Goal: Information Seeking & Learning: Understand process/instructions

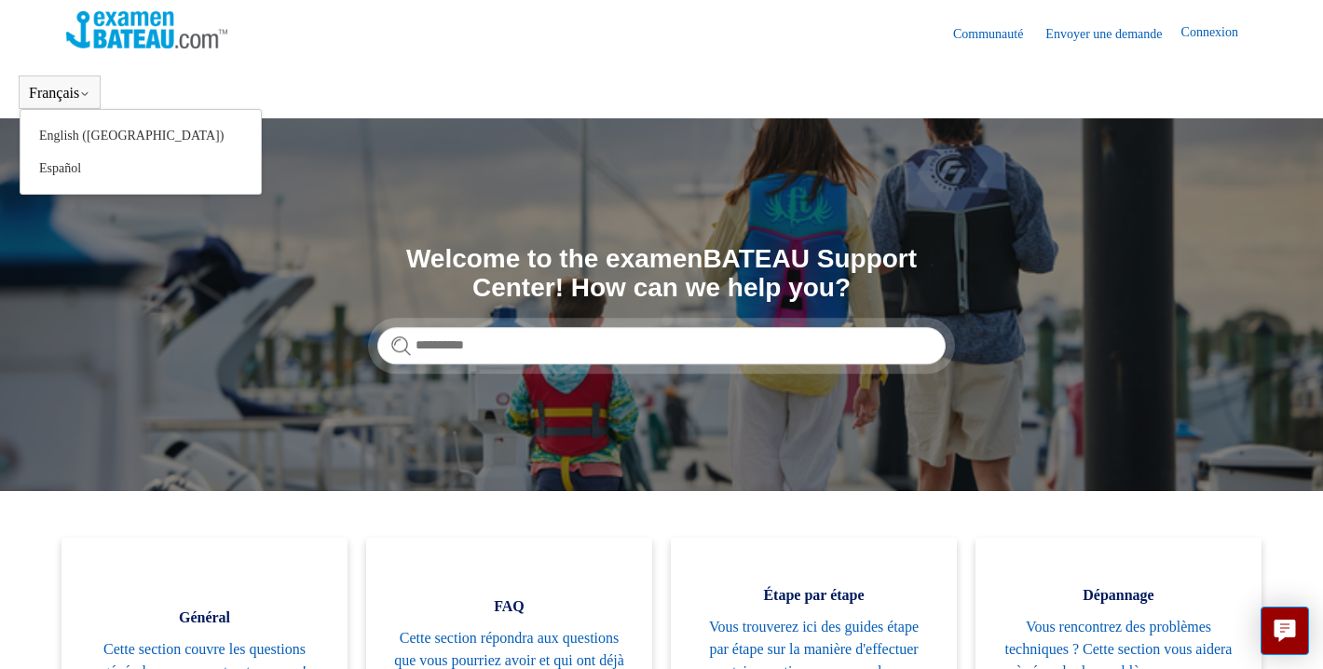
click at [54, 92] on button "Français" at bounding box center [59, 93] width 61 height 17
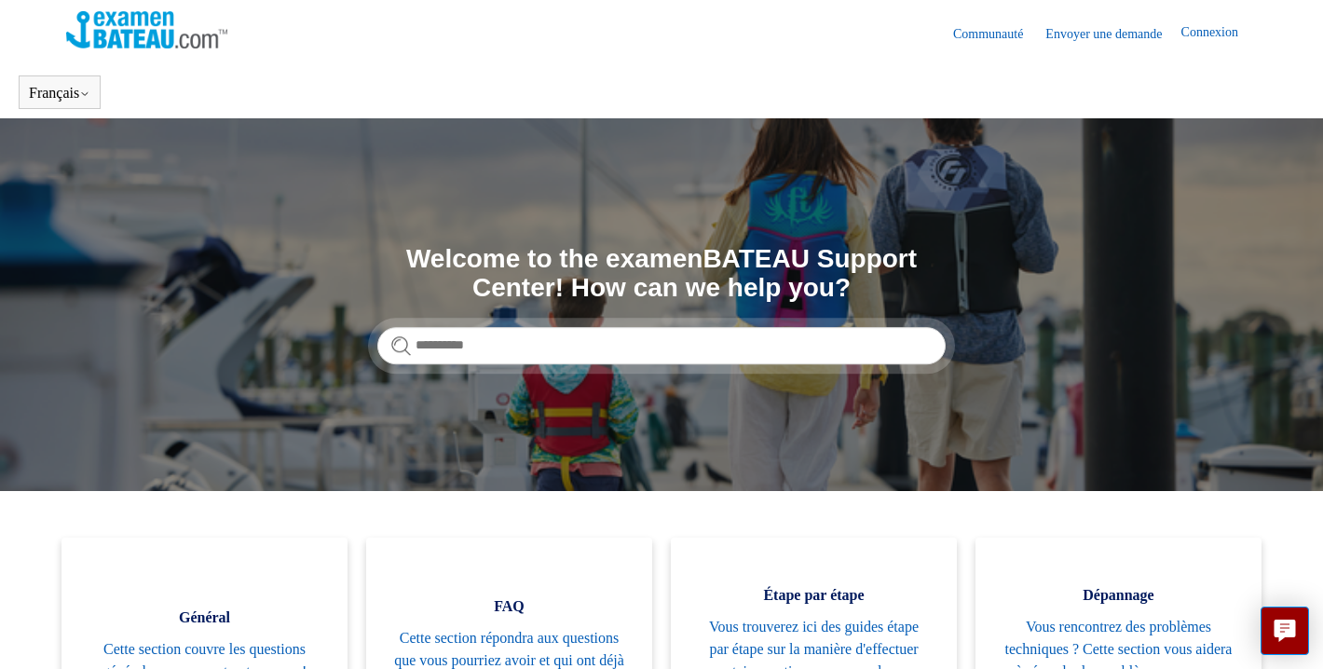
click at [169, 82] on header "Français English (US) Español" at bounding box center [661, 92] width 1323 height 52
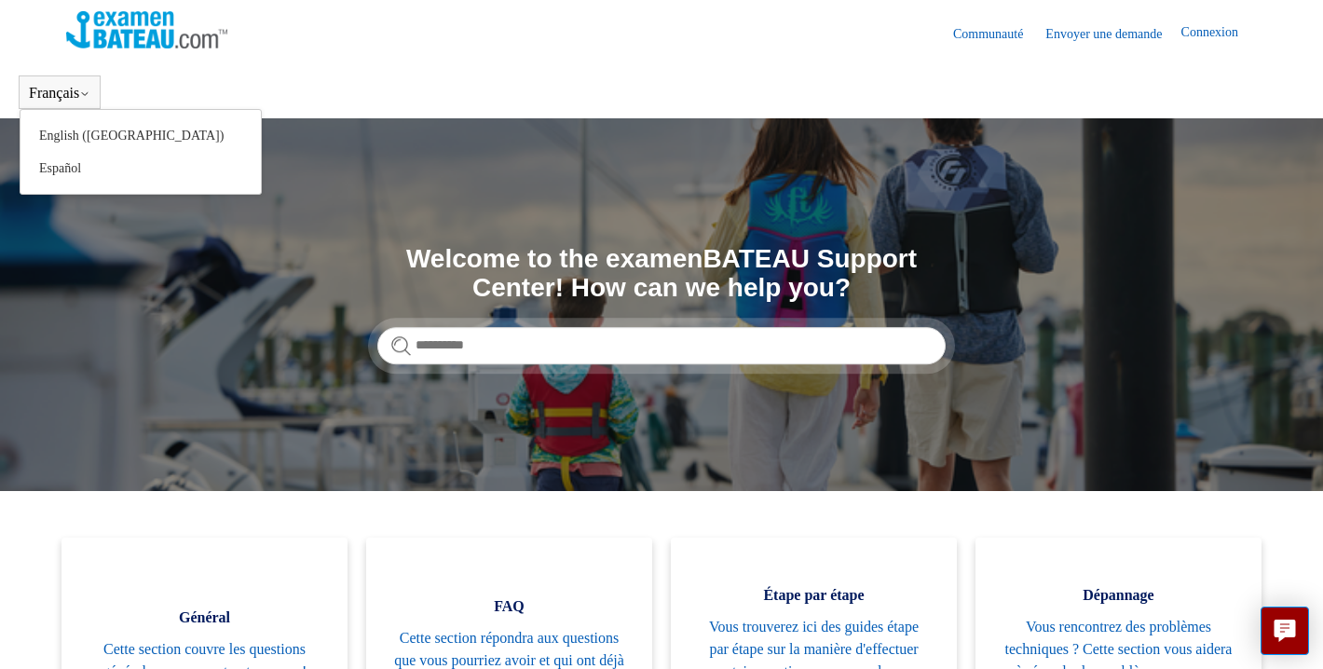
click at [60, 95] on button "Français" at bounding box center [59, 93] width 61 height 17
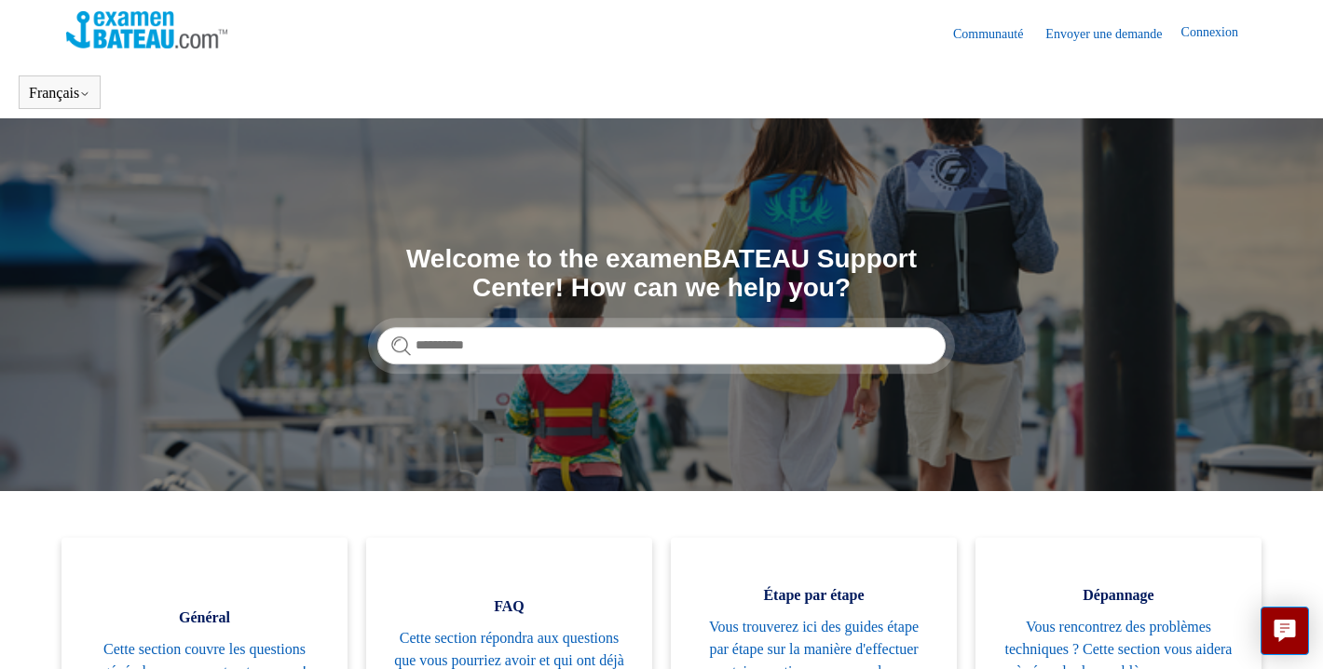
click at [271, 89] on header "Français English (US) Español" at bounding box center [661, 92] width 1323 height 52
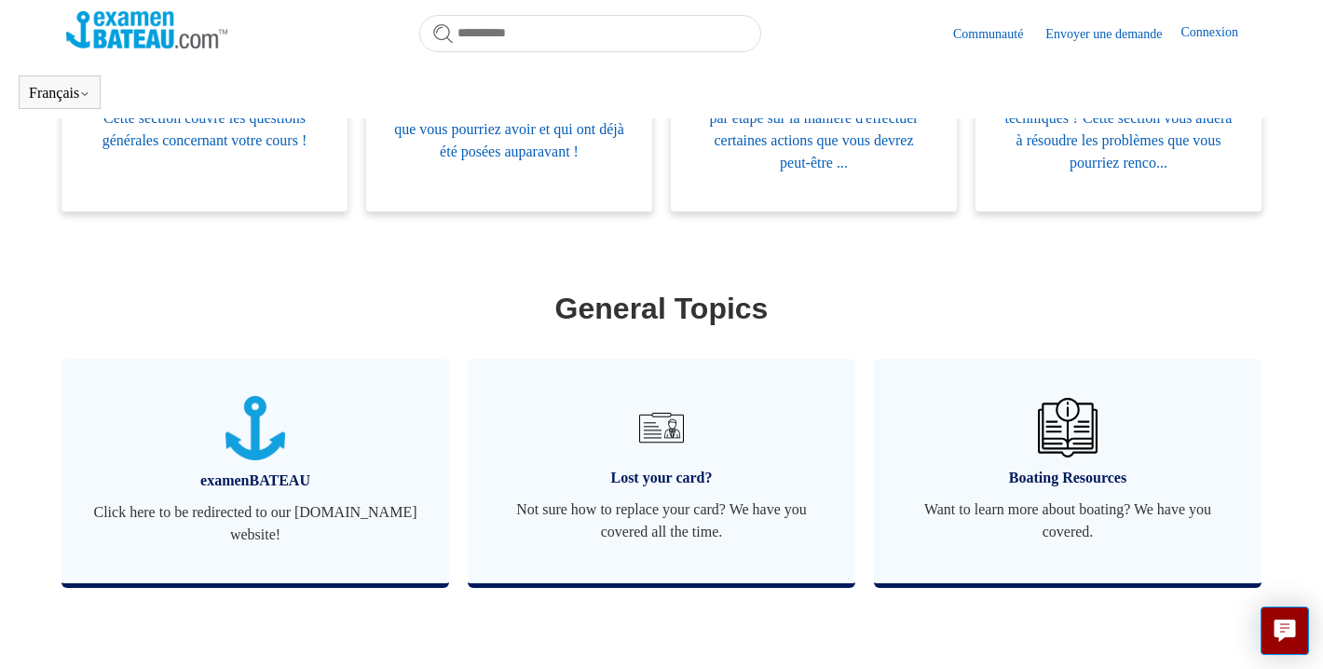
scroll to position [480, 0]
click at [677, 474] on span "Lost your card?" at bounding box center [662, 477] width 332 height 22
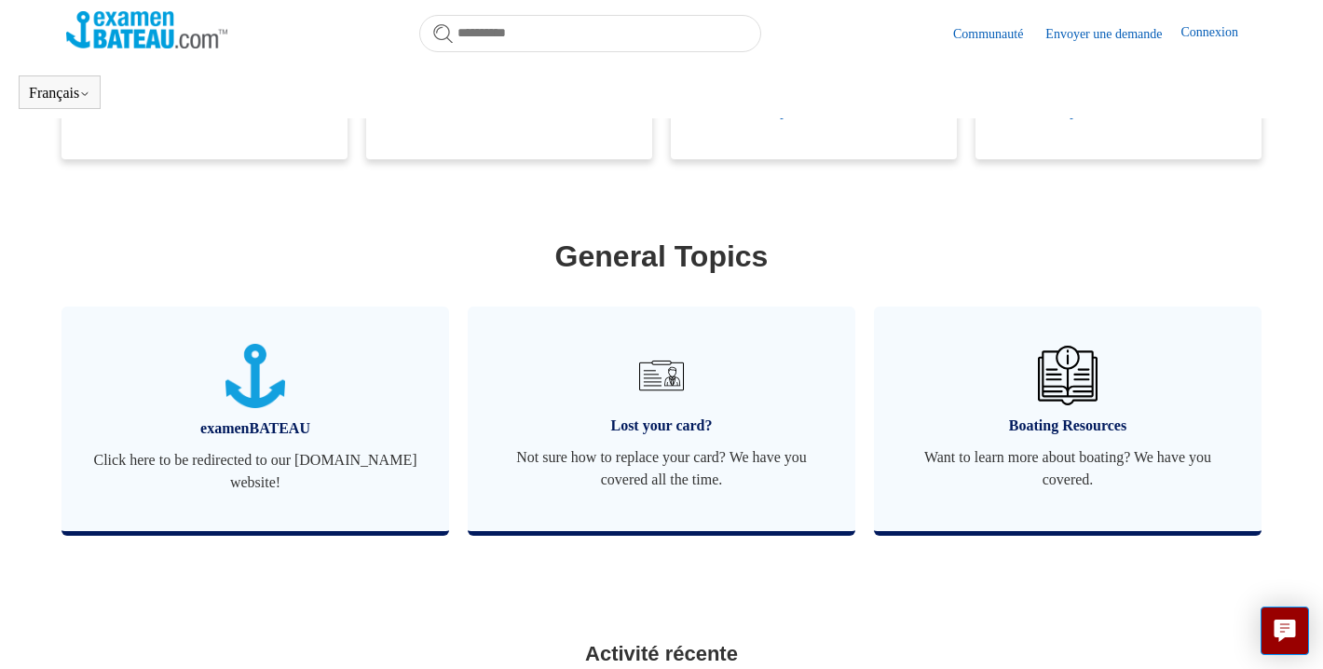
scroll to position [550, 0]
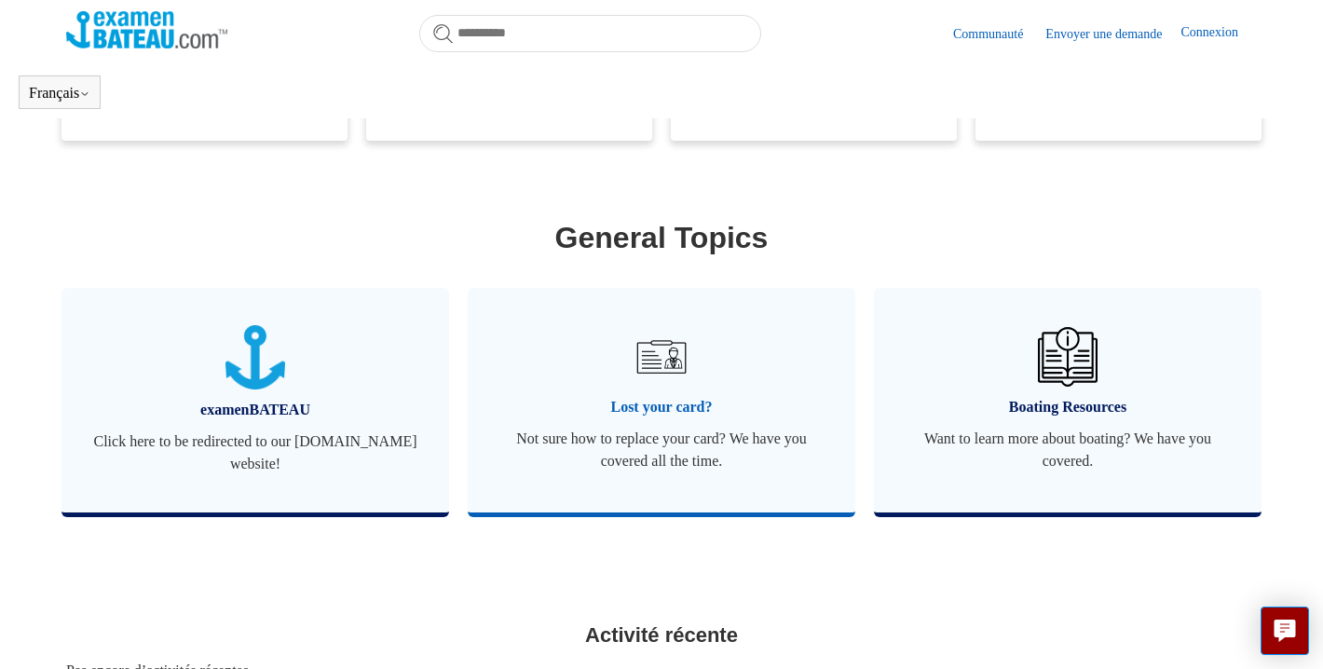
click at [649, 446] on span "Not sure how to replace your card? We have you covered all the time." at bounding box center [662, 450] width 332 height 45
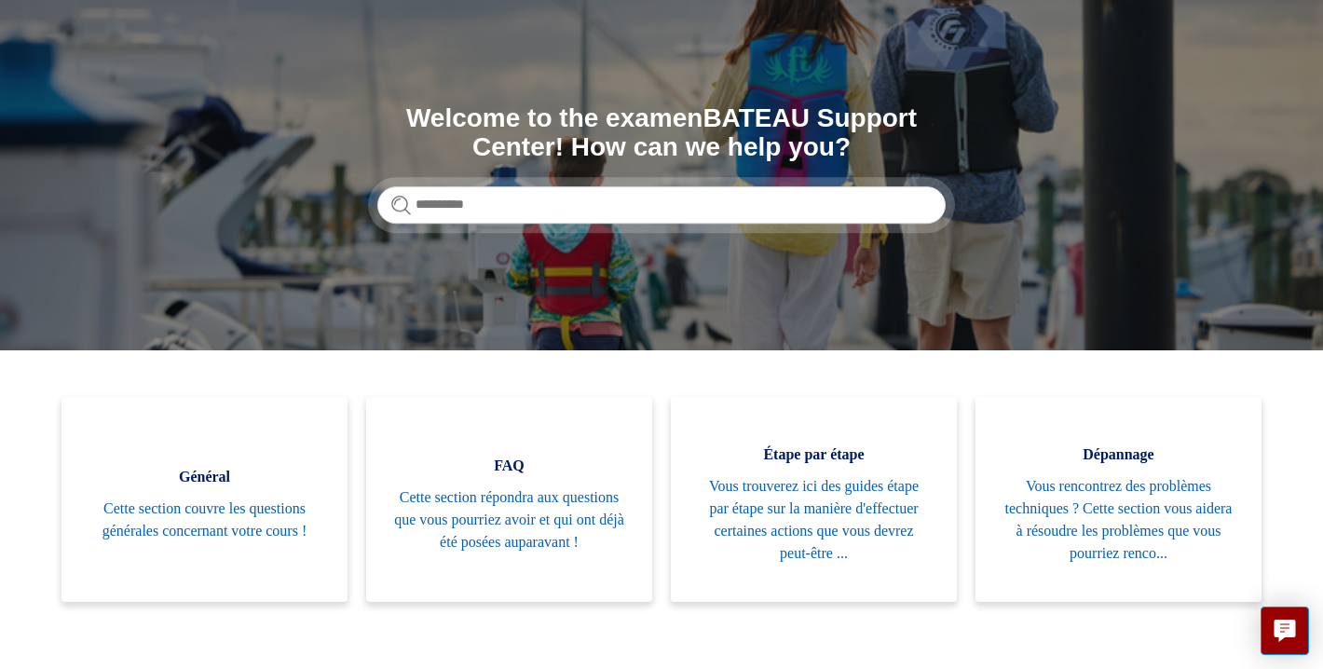
scroll to position [149, 0]
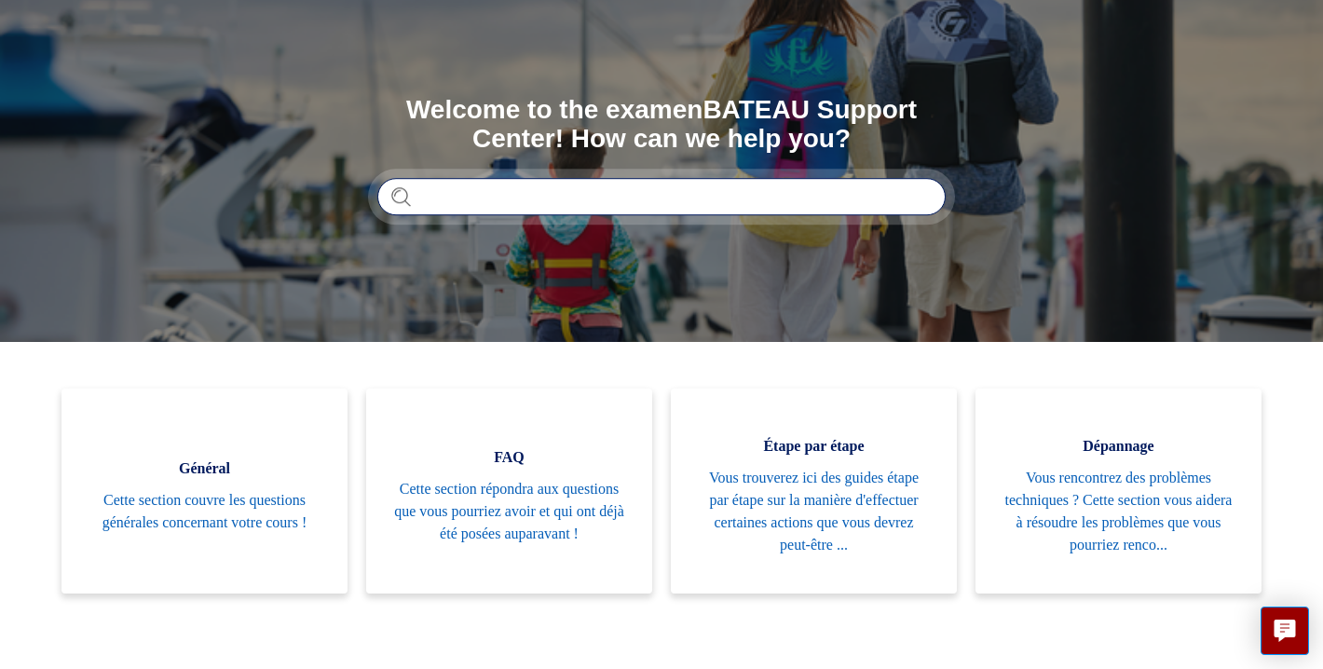
click at [446, 197] on input "Rechercher" at bounding box center [661, 196] width 568 height 37
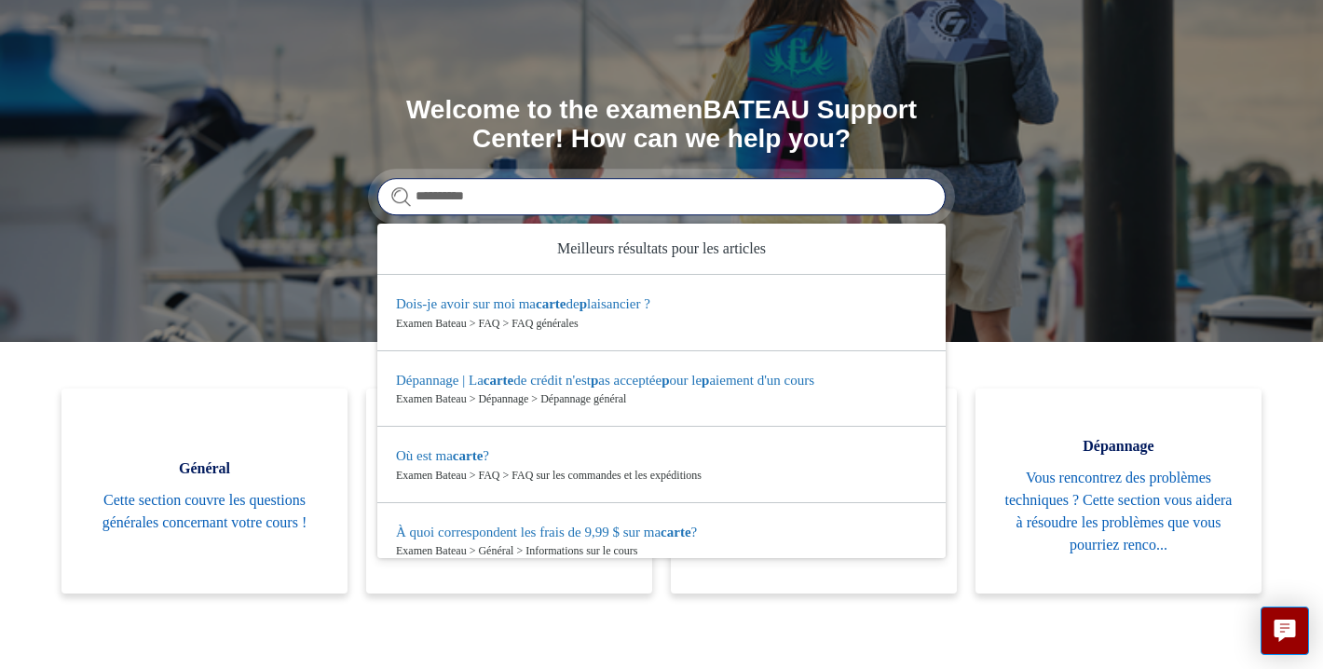
type input "**********"
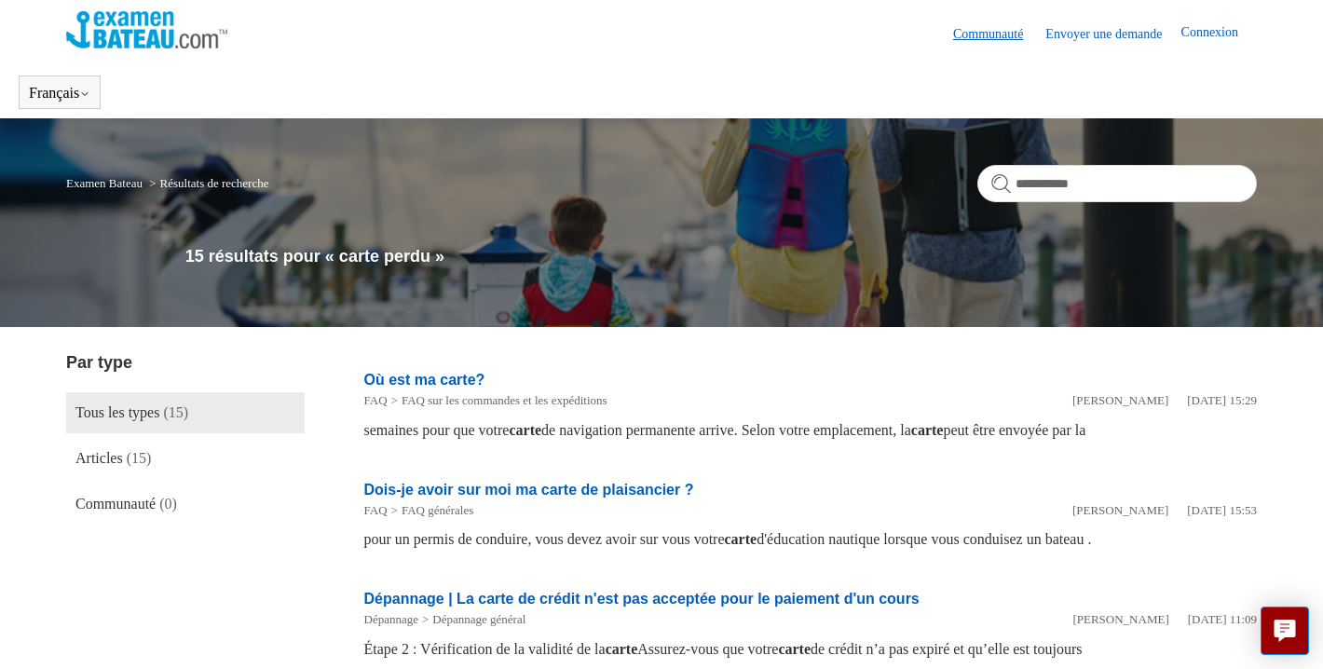
click at [979, 33] on link "Communauté" at bounding box center [997, 34] width 89 height 20
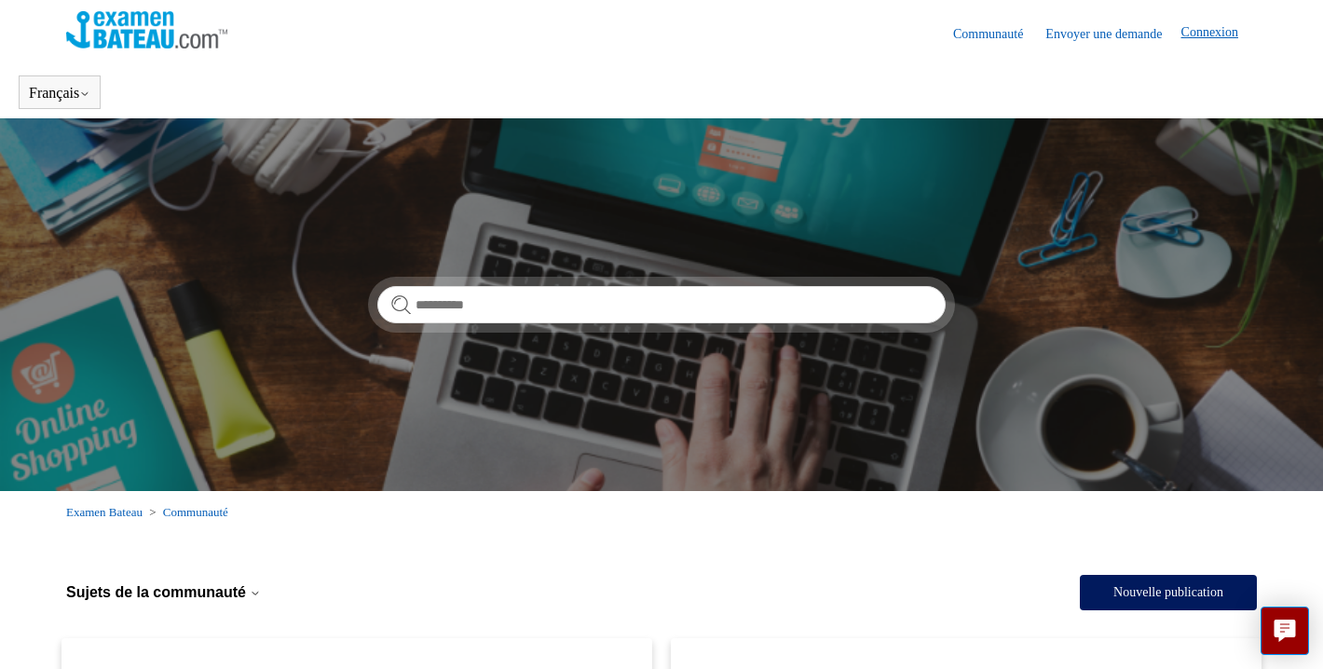
click at [1204, 33] on link "Connexion" at bounding box center [1218, 33] width 75 height 22
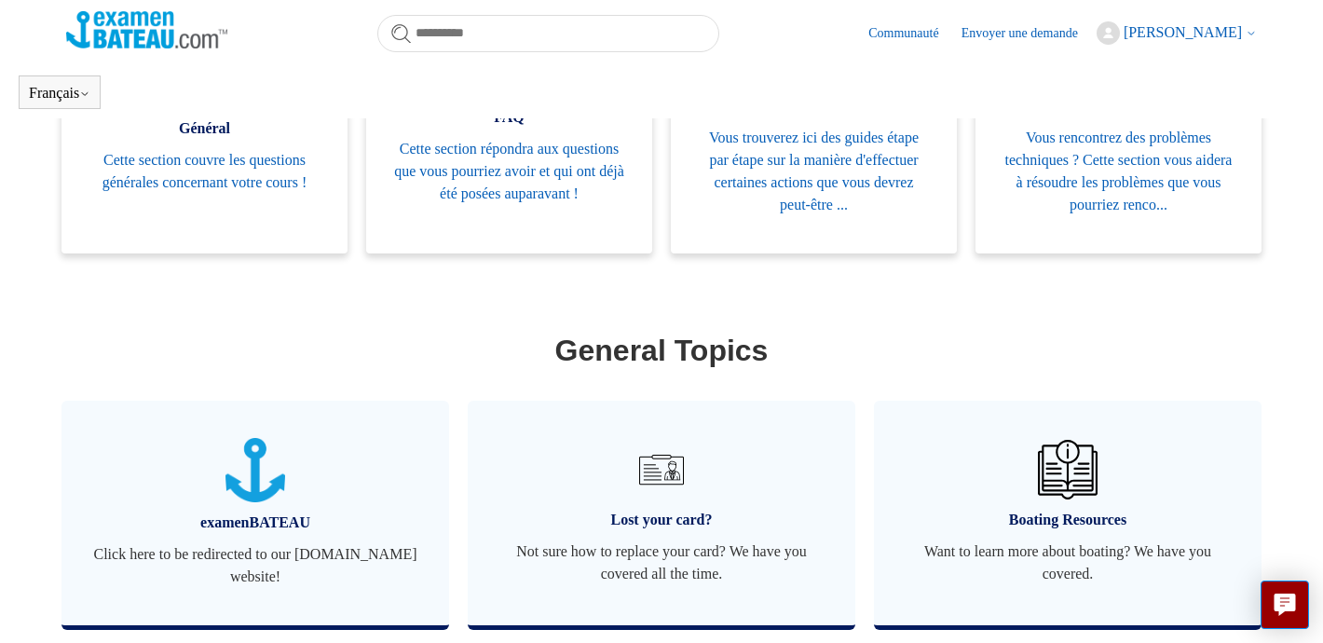
scroll to position [438, 0]
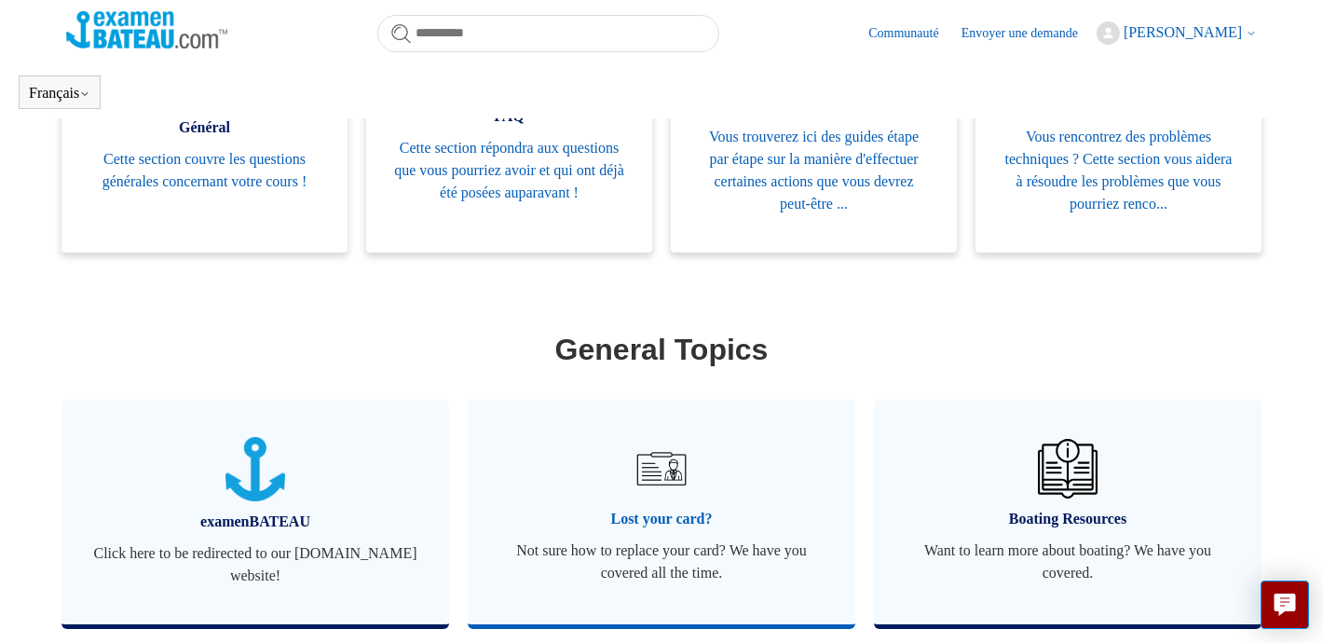
click at [652, 526] on span "Lost your card?" at bounding box center [662, 519] width 332 height 22
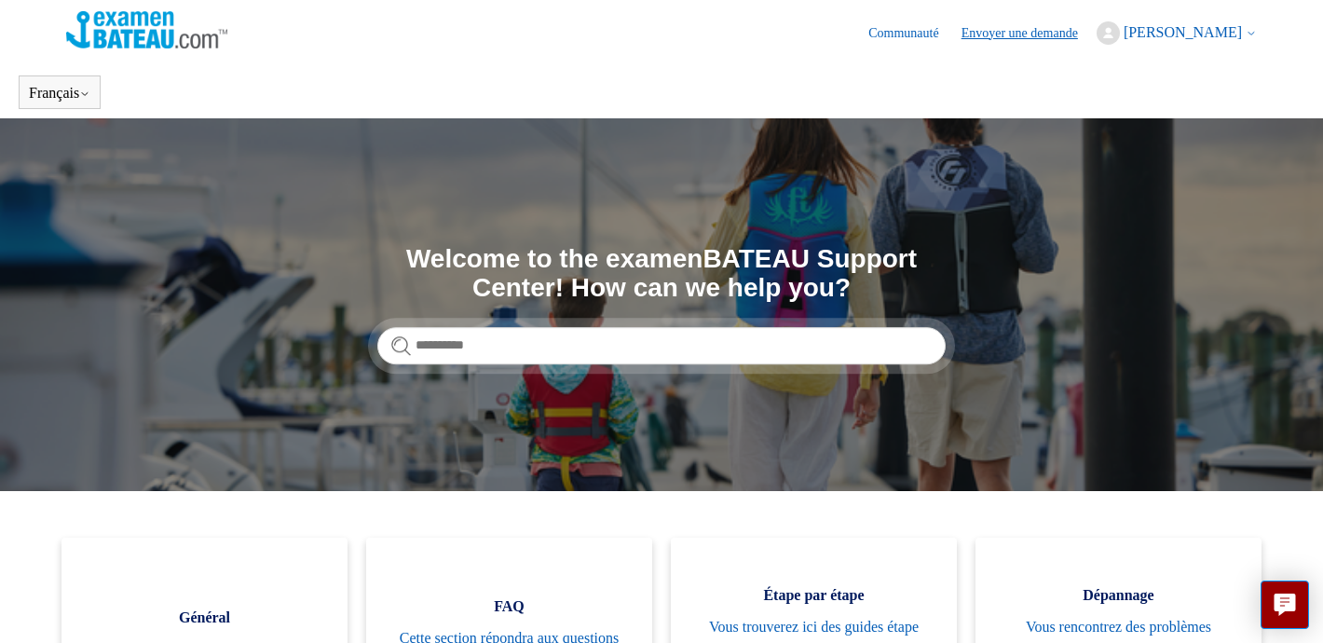
click at [1005, 29] on link "Envoyer une demande" at bounding box center [1028, 33] width 135 height 20
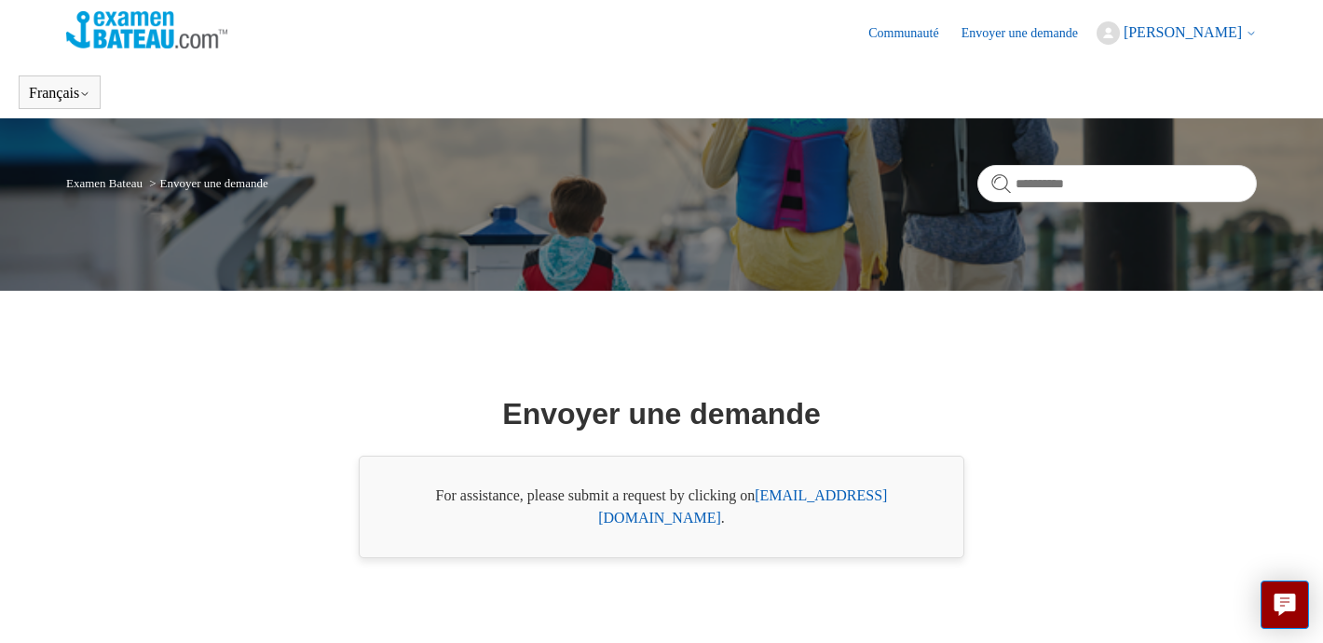
click at [1249, 33] on icon at bounding box center [1251, 33] width 6 height 3
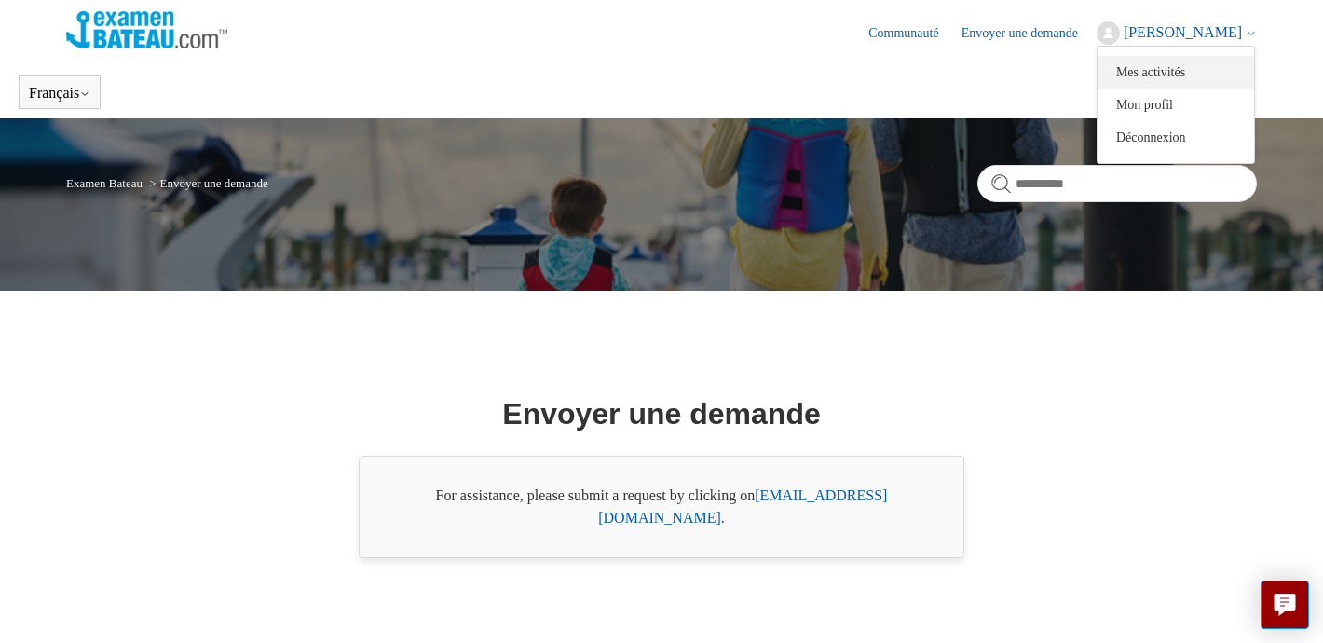
click at [1171, 75] on link "Mes activités" at bounding box center [1175, 72] width 157 height 33
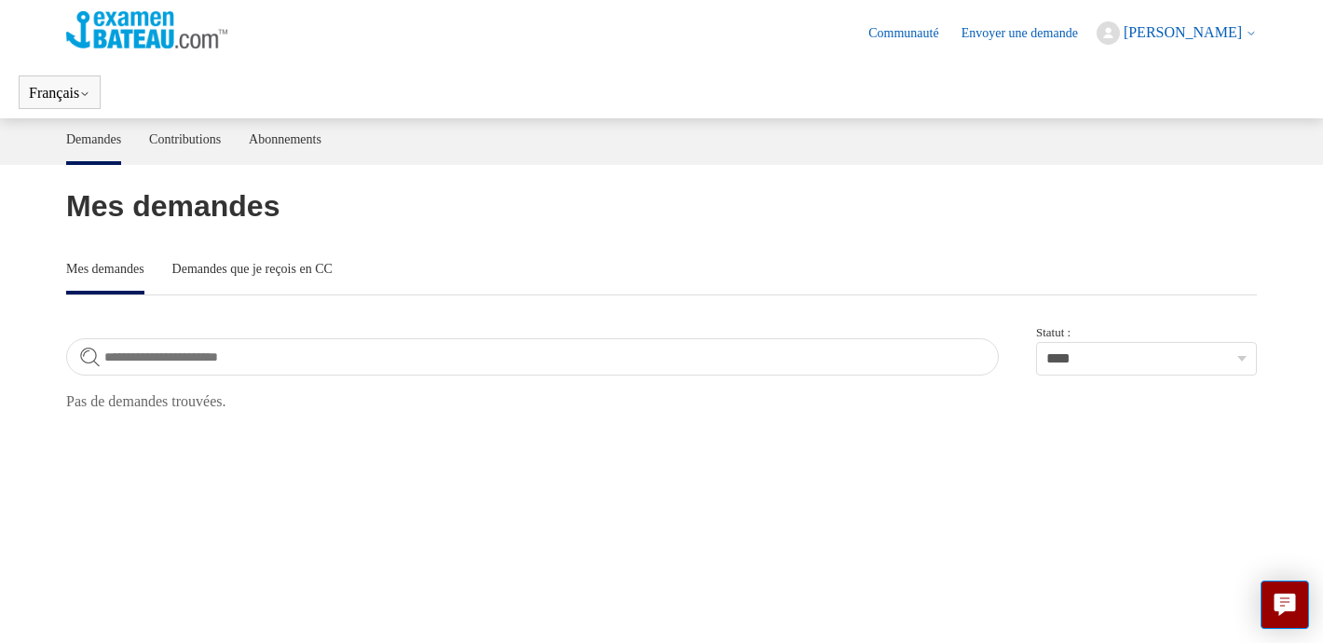
click at [1251, 36] on icon at bounding box center [1251, 33] width 11 height 11
click at [1174, 98] on link "Mon profil" at bounding box center [1175, 105] width 157 height 33
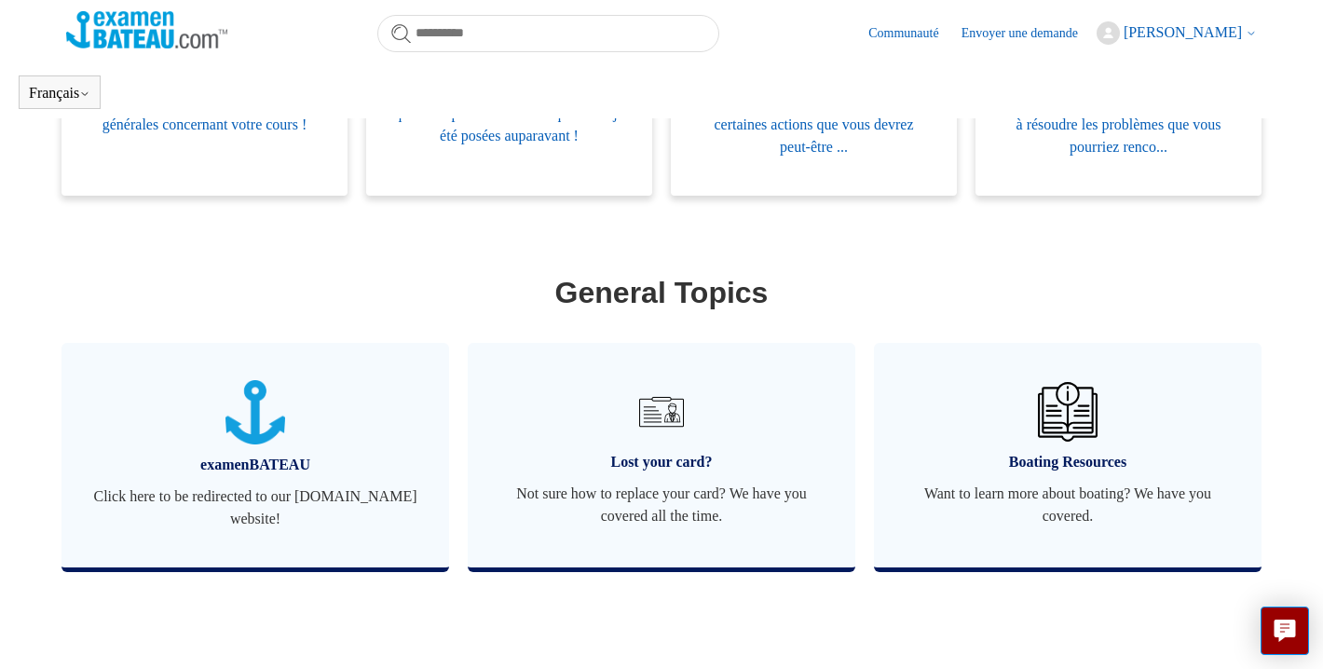
scroll to position [496, 0]
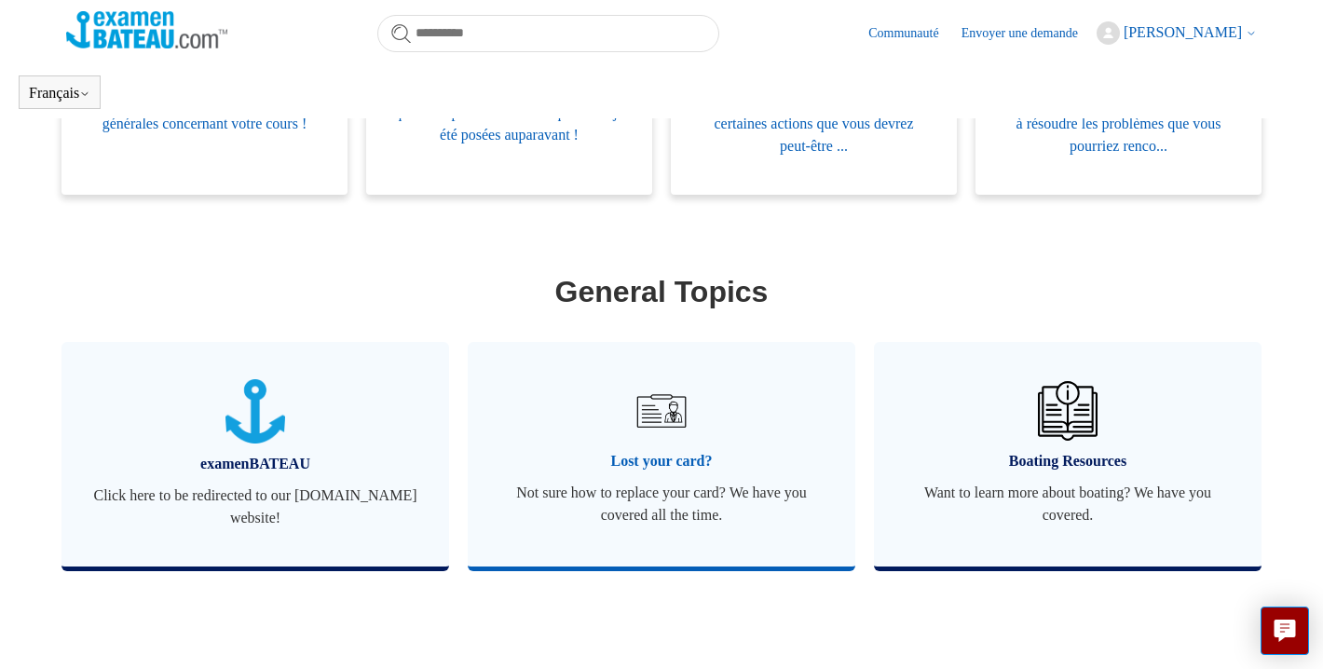
click at [664, 404] on img at bounding box center [661, 410] width 65 height 65
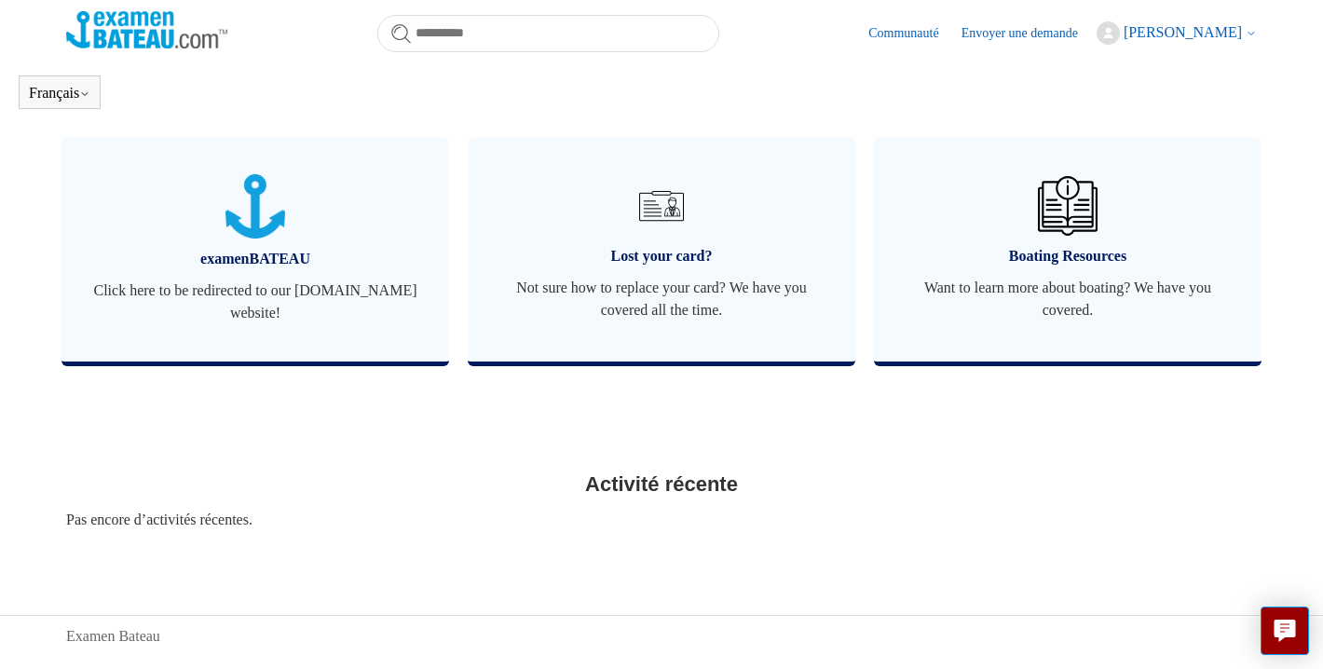
scroll to position [687, 0]
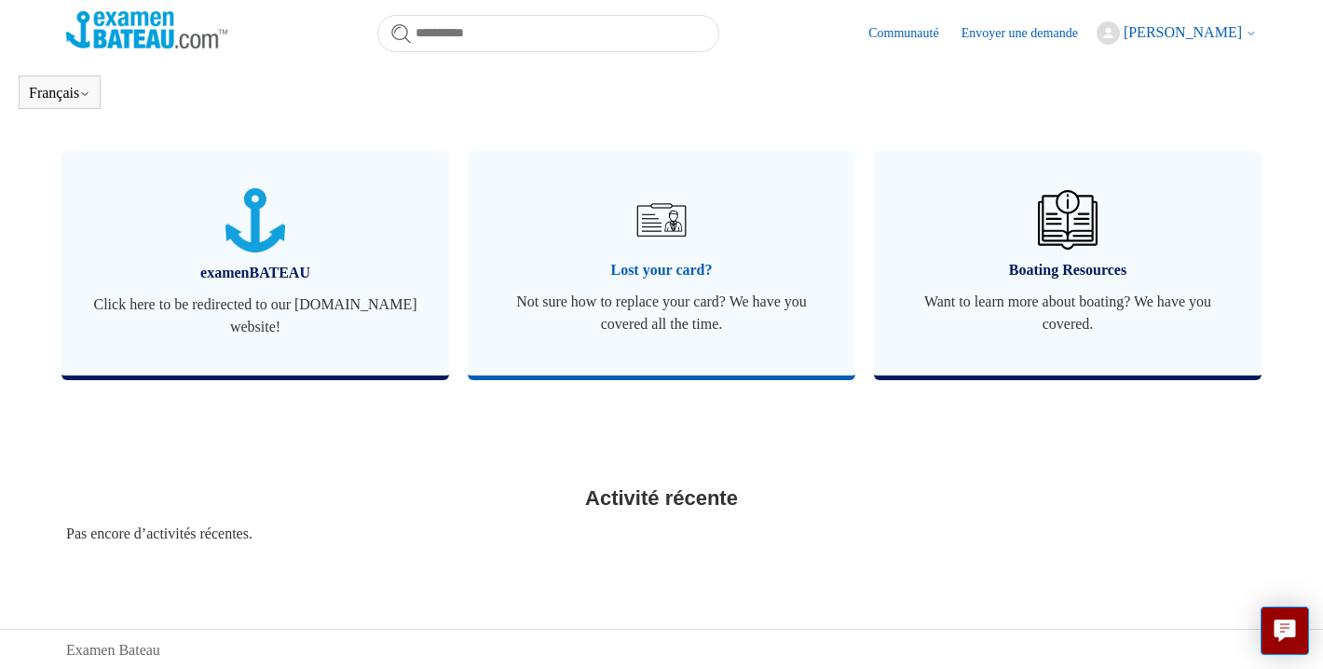
click at [665, 218] on img at bounding box center [661, 219] width 65 height 65
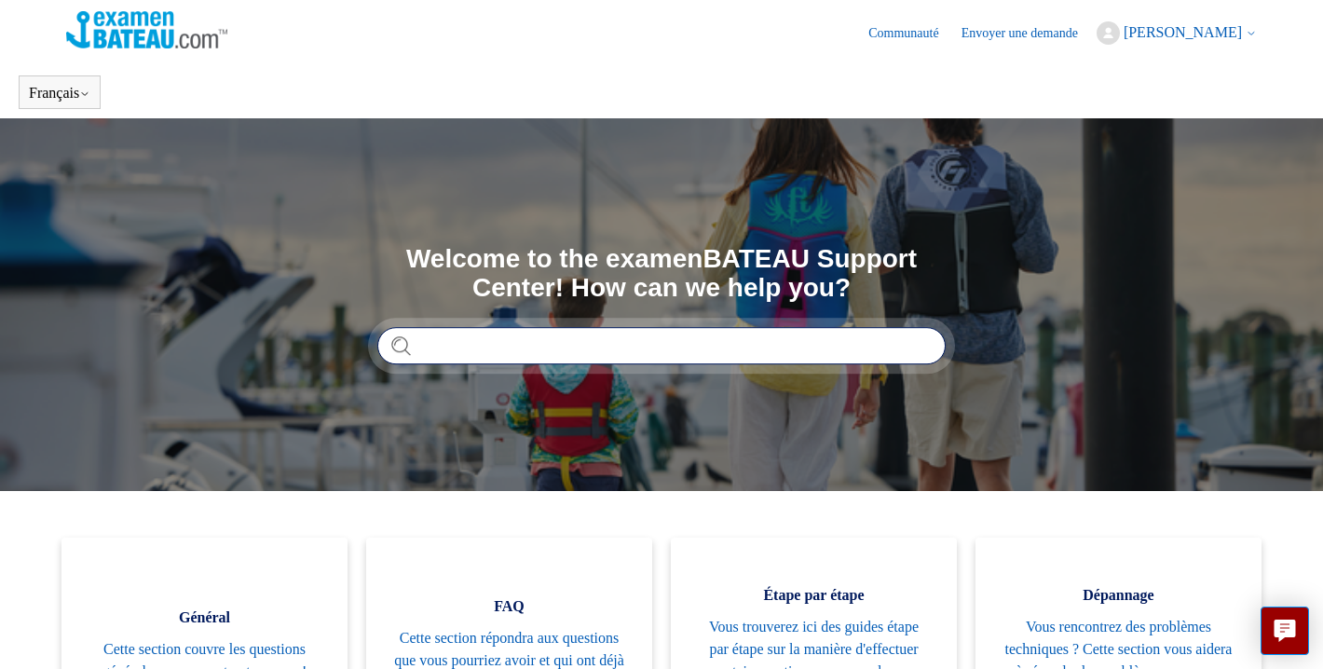
click at [446, 348] on input "Rechercher" at bounding box center [661, 345] width 568 height 37
type input "**********"
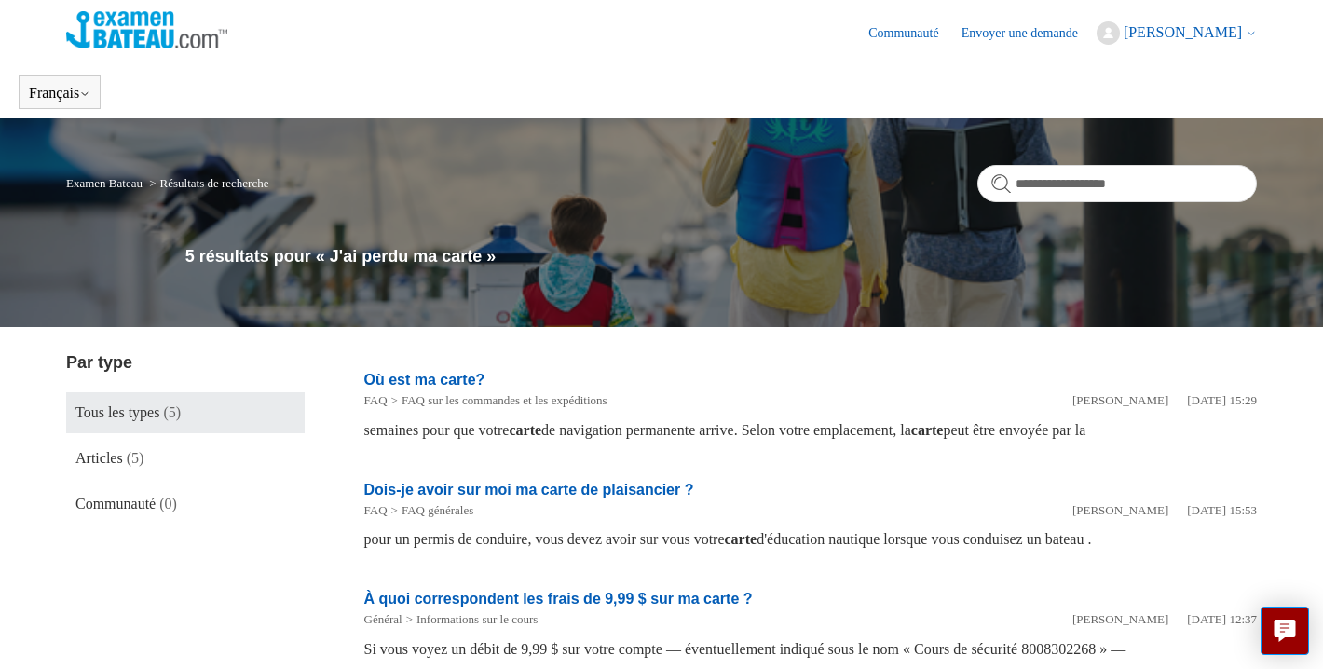
click at [113, 184] on link "Examen Bateau" at bounding box center [104, 183] width 76 height 14
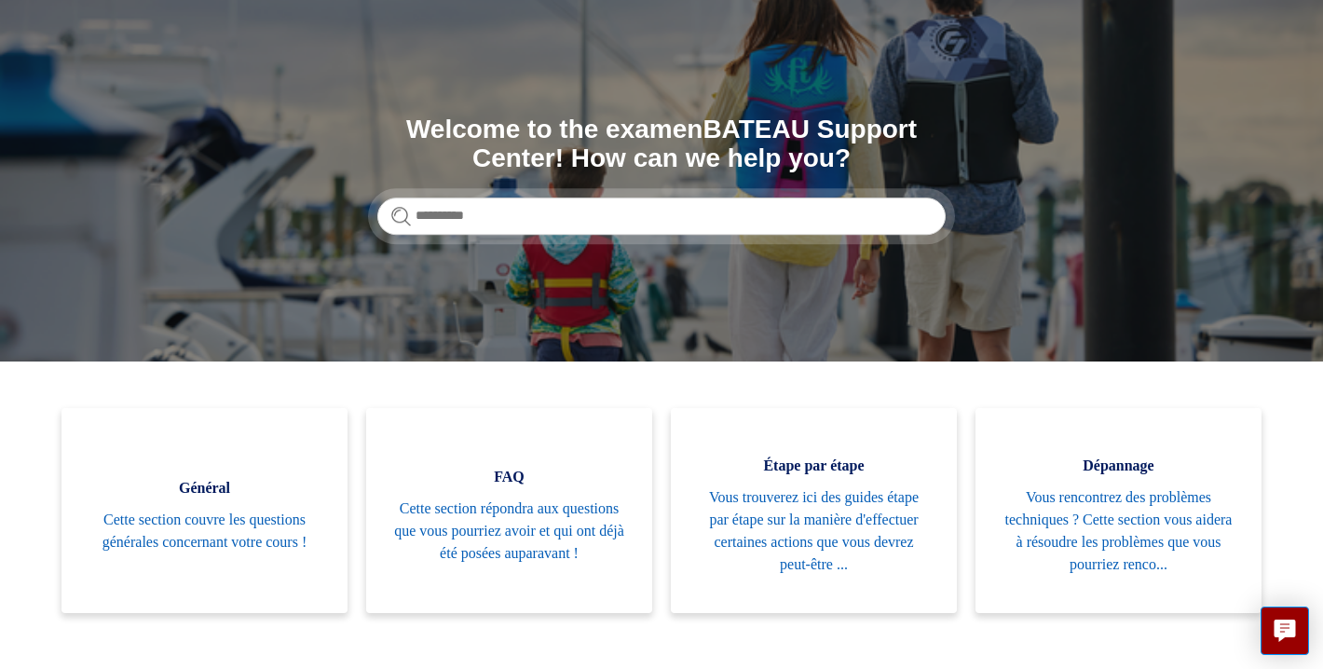
scroll to position [143, 0]
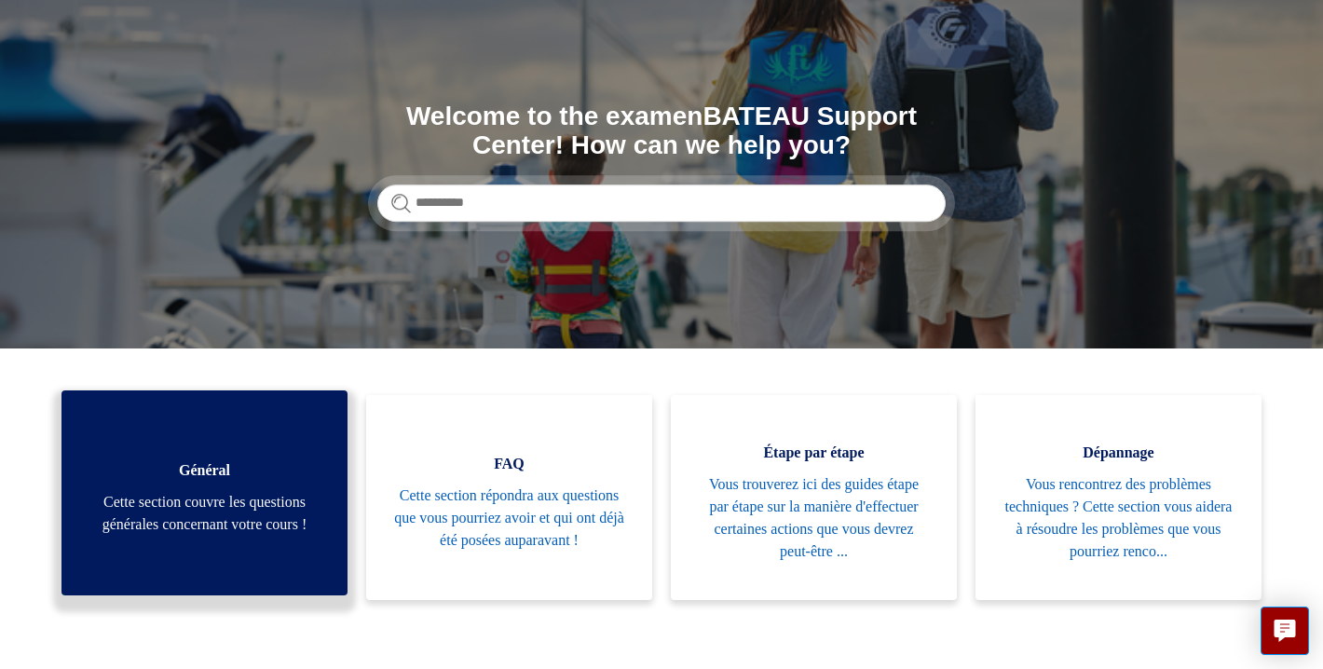
click at [215, 470] on span "Général" at bounding box center [204, 470] width 230 height 22
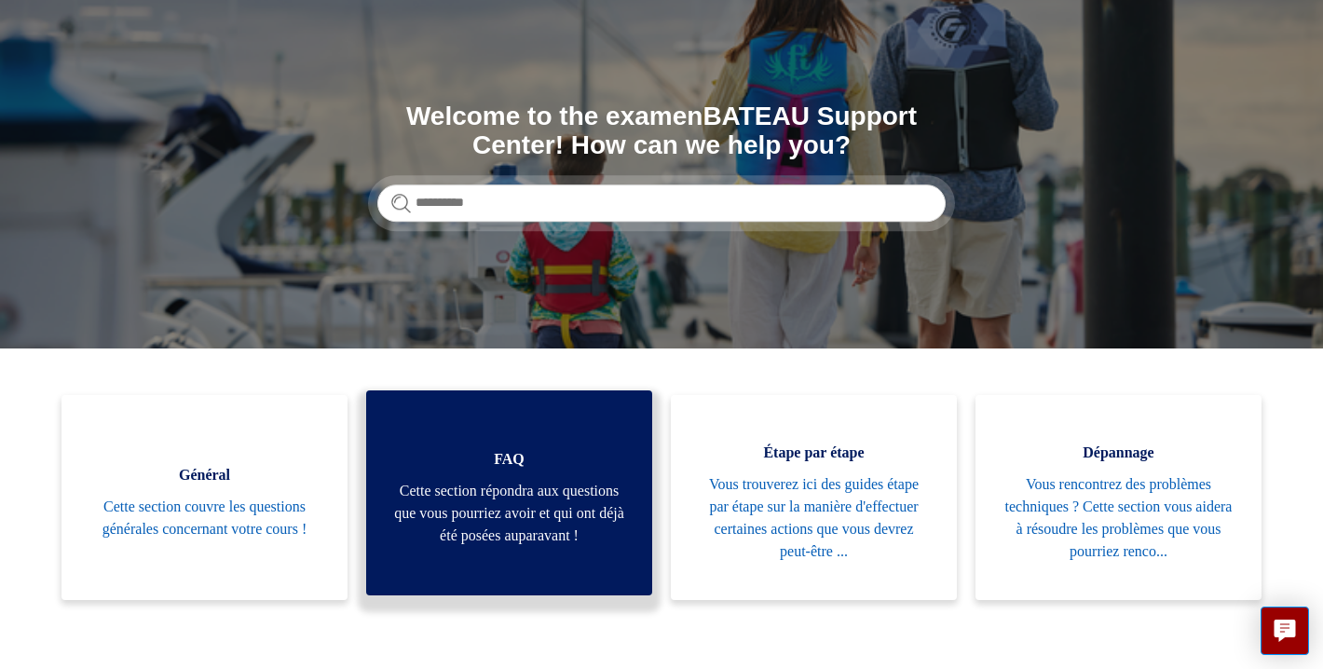
click at [502, 506] on span "Cette section répondra aux questions que vous pourriez avoir et qui ont déjà ét…" at bounding box center [509, 513] width 230 height 67
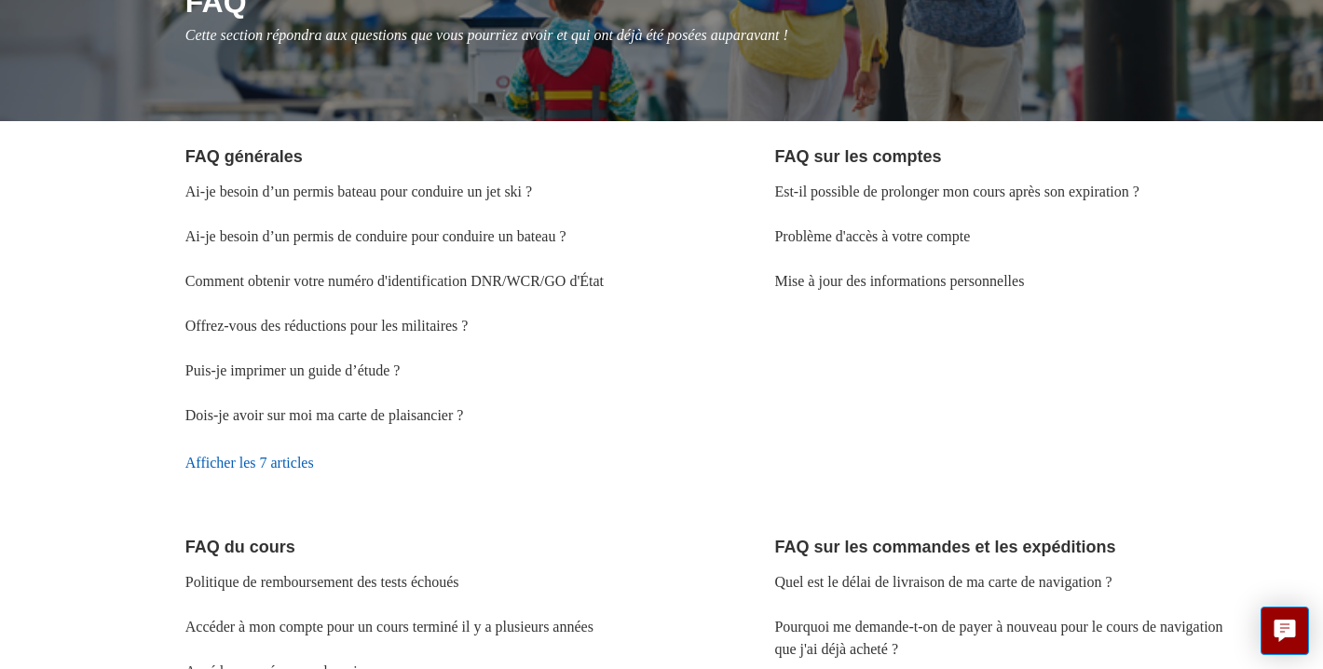
scroll to position [266, 0]
click at [238, 486] on link "Afficher les 7 articles" at bounding box center [426, 462] width 483 height 50
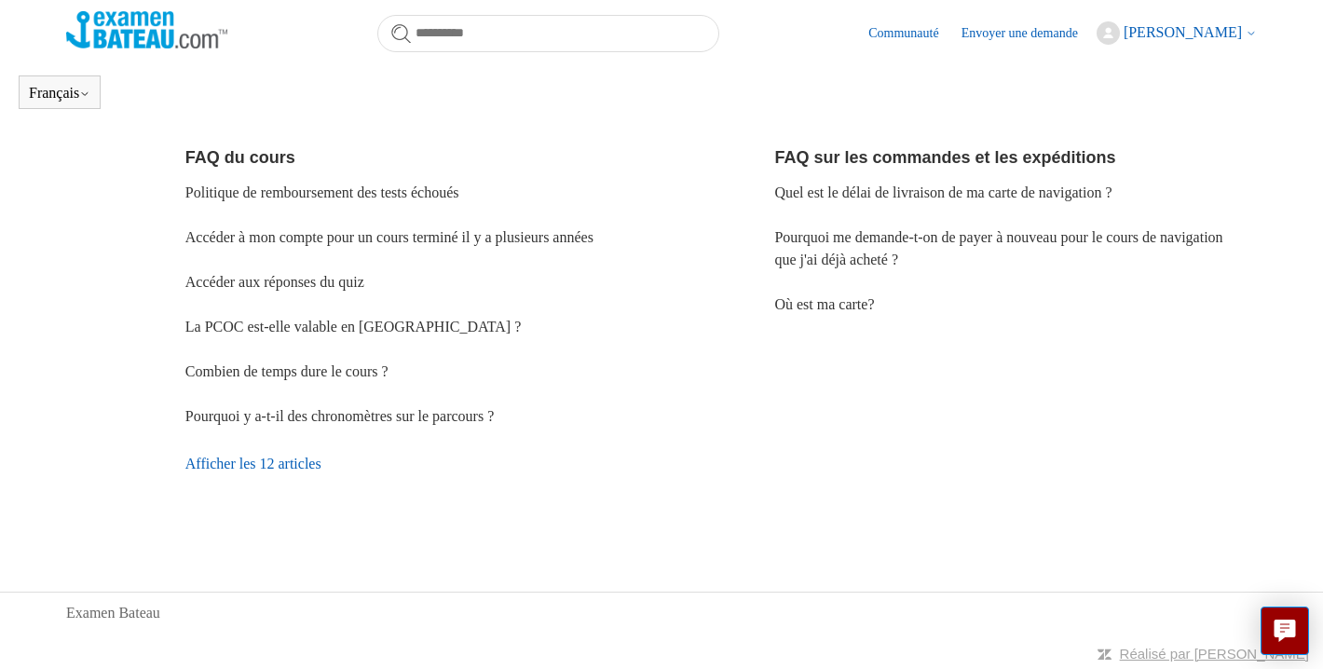
scroll to position [620, 0]
click at [824, 311] on link "Où est ma carte?" at bounding box center [824, 304] width 100 height 16
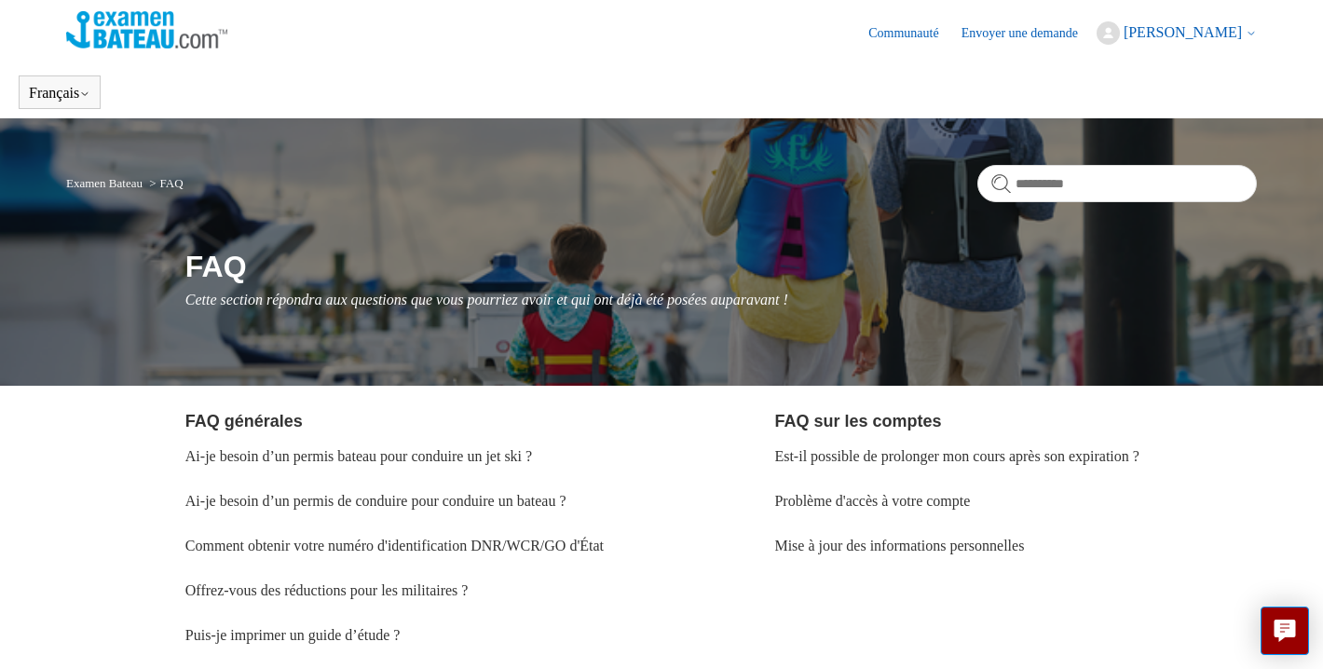
scroll to position [0, 0]
click at [1033, 184] on input "Rechercher" at bounding box center [1116, 183] width 279 height 37
type input "**********"
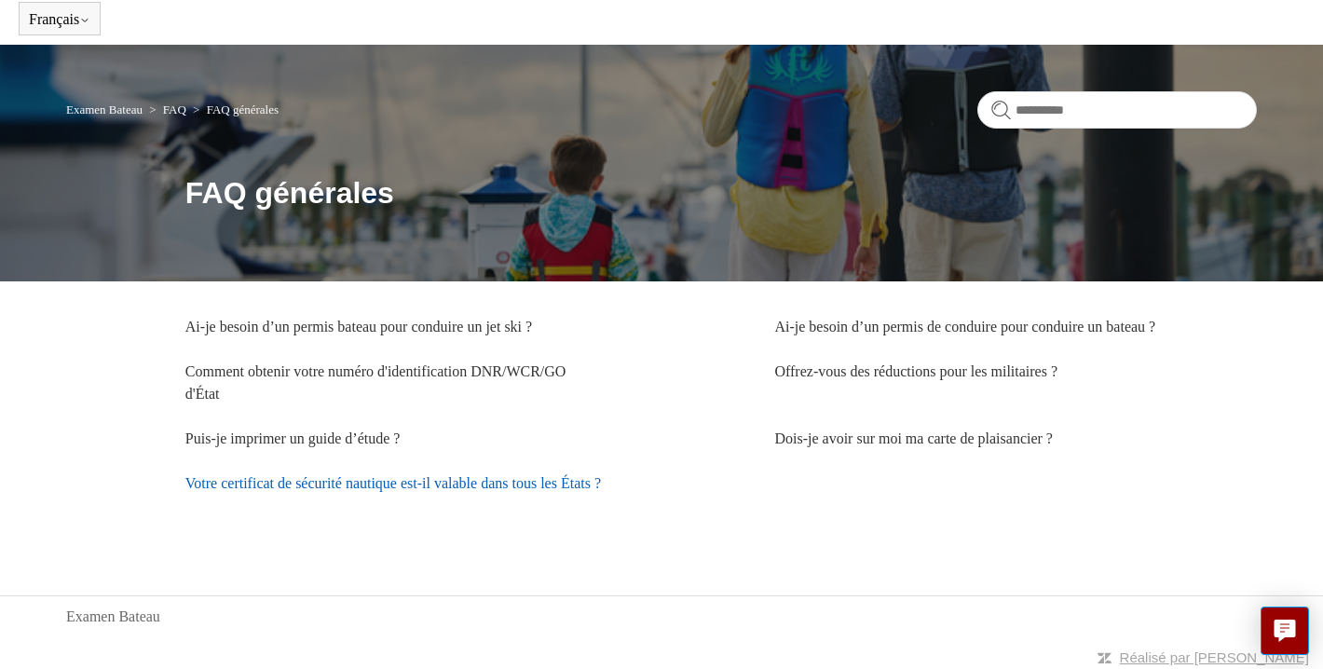
scroll to position [66, 0]
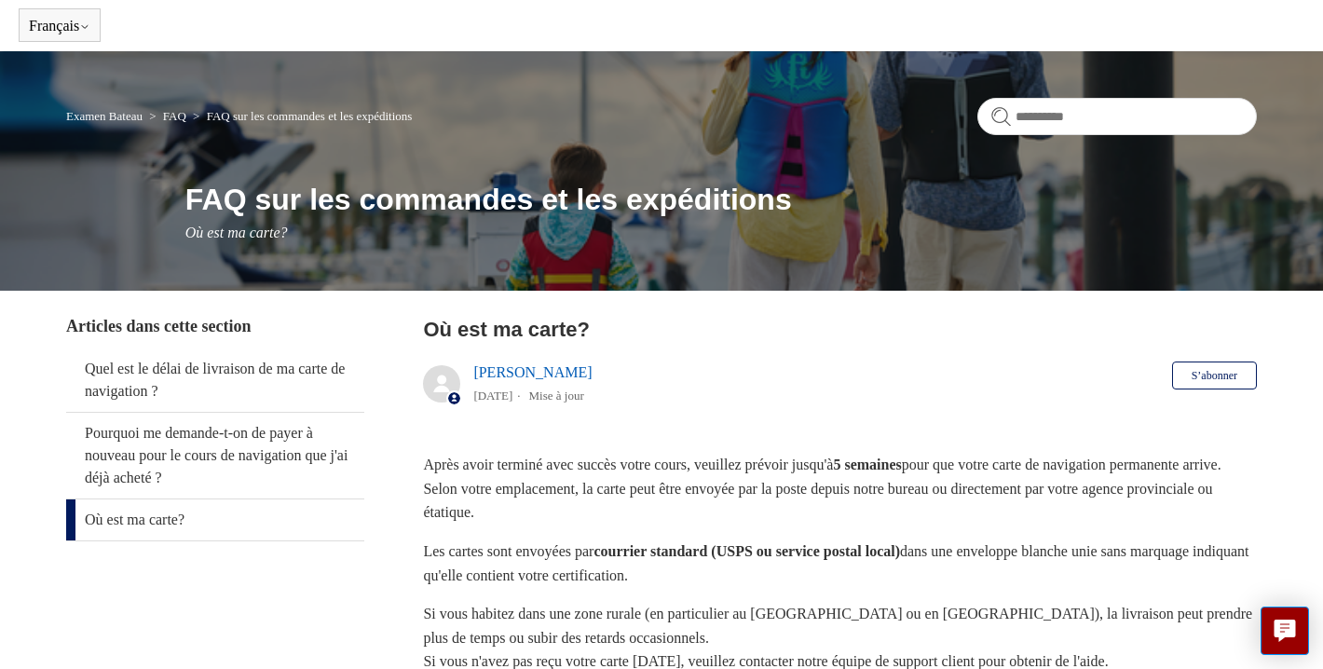
scroll to position [54, 0]
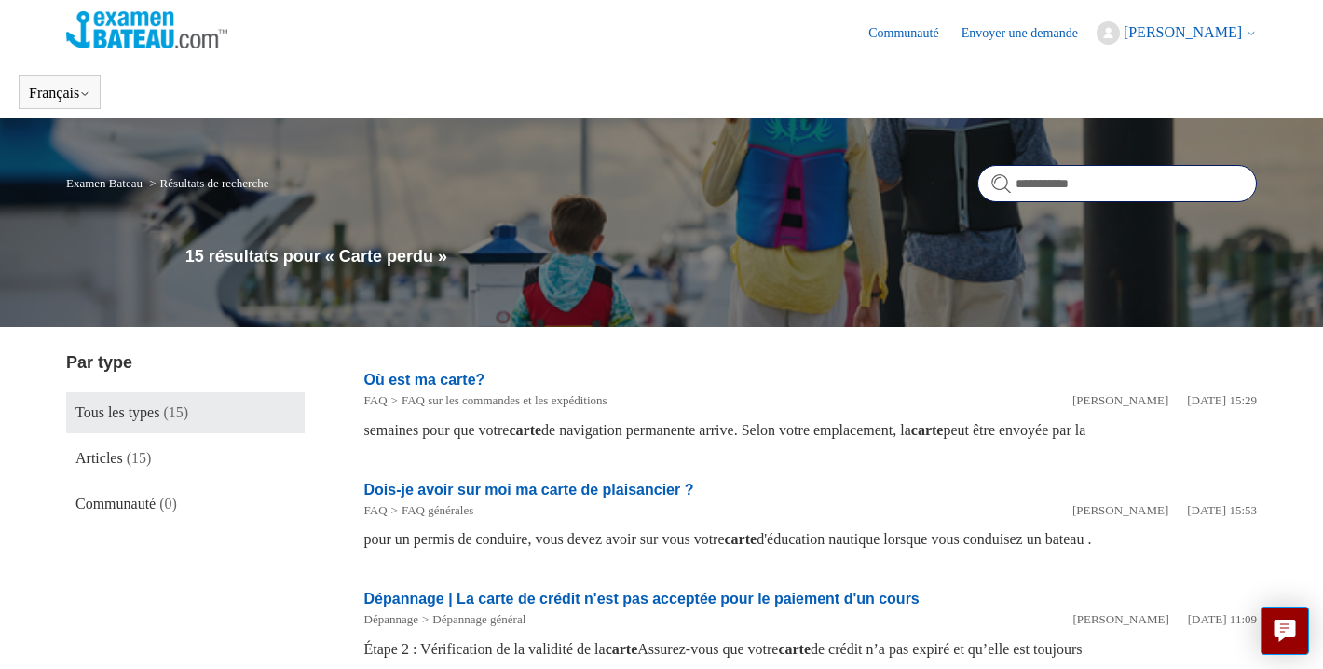
click at [1053, 183] on input "**********" at bounding box center [1116, 183] width 279 height 37
type input "*****"
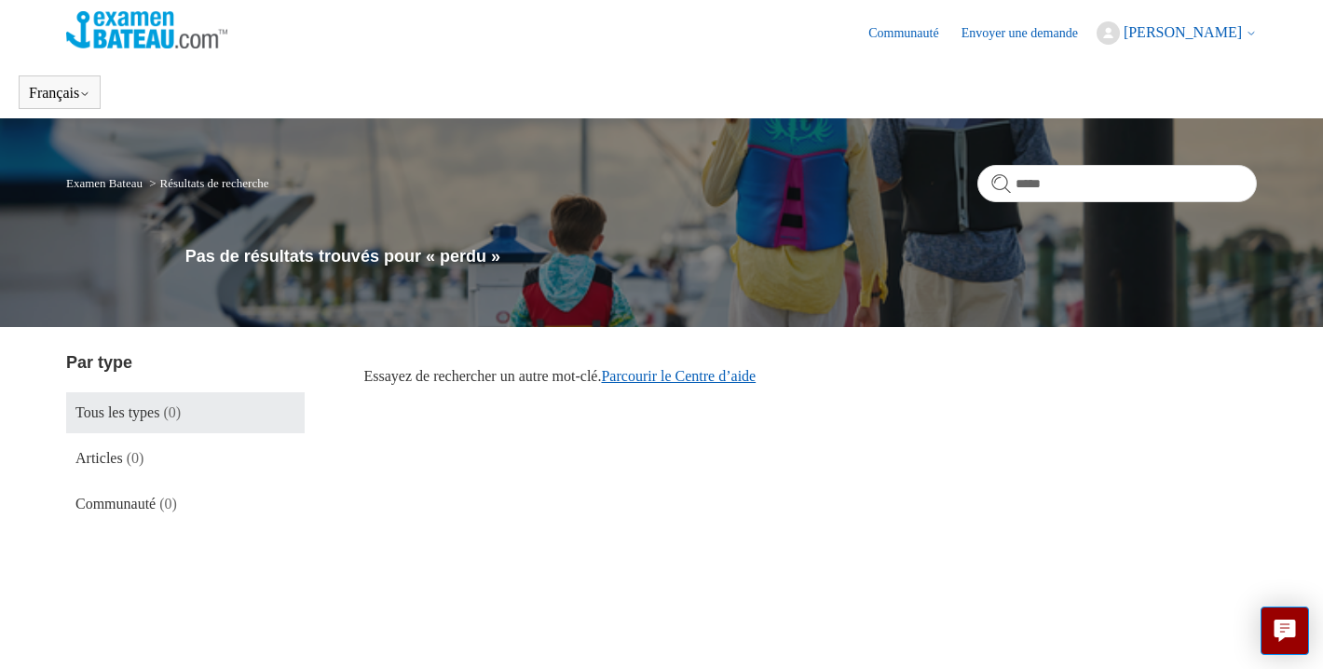
click at [690, 379] on link "Parcourir le Centre d’aide" at bounding box center [678, 376] width 155 height 16
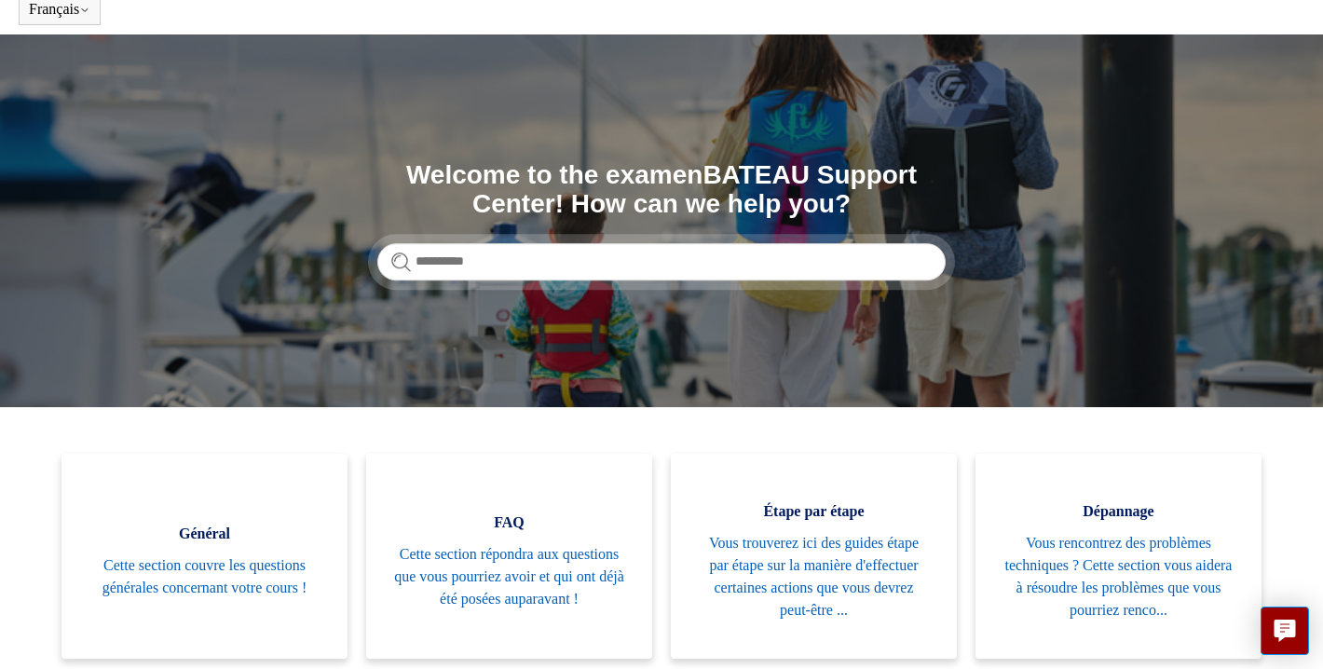
scroll to position [86, 0]
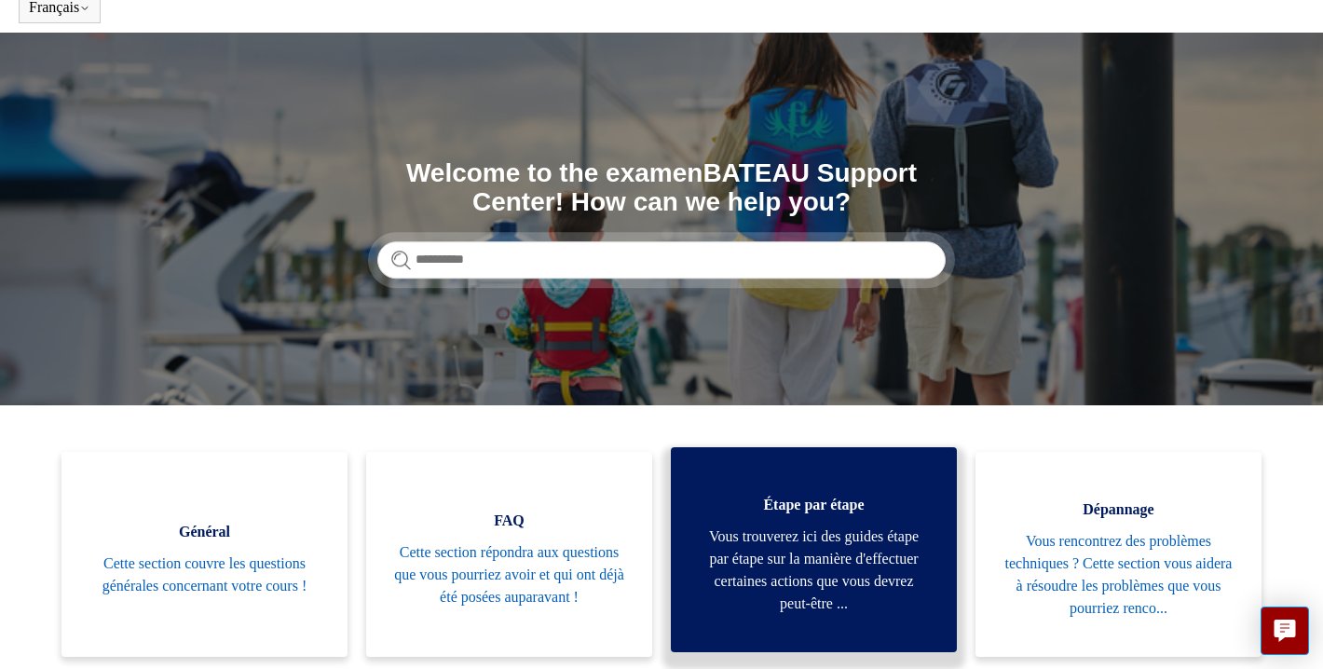
click at [817, 551] on span "Vous trouverez ici des guides étape par étape sur la manière d'effectuer certai…" at bounding box center [814, 569] width 230 height 89
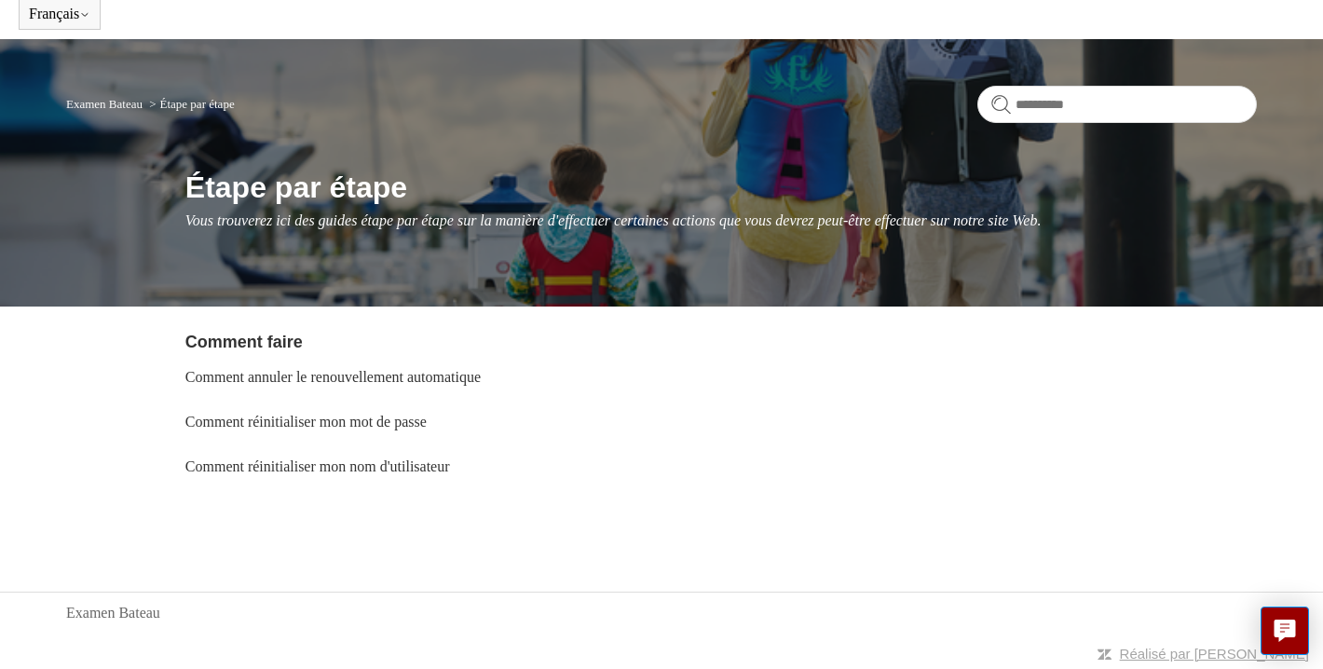
scroll to position [79, 0]
click at [329, 372] on link "Comment annuler le renouvellement automatique" at bounding box center [332, 377] width 295 height 16
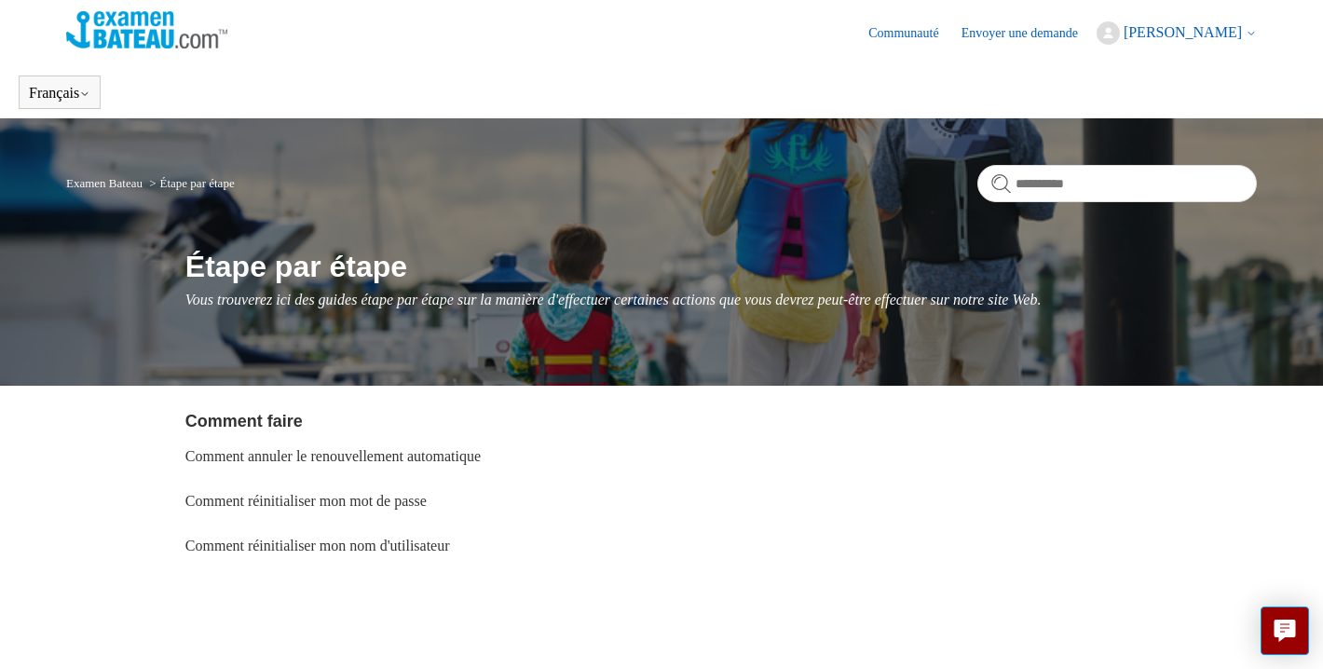
scroll to position [0, 0]
